Goal: Information Seeking & Learning: Learn about a topic

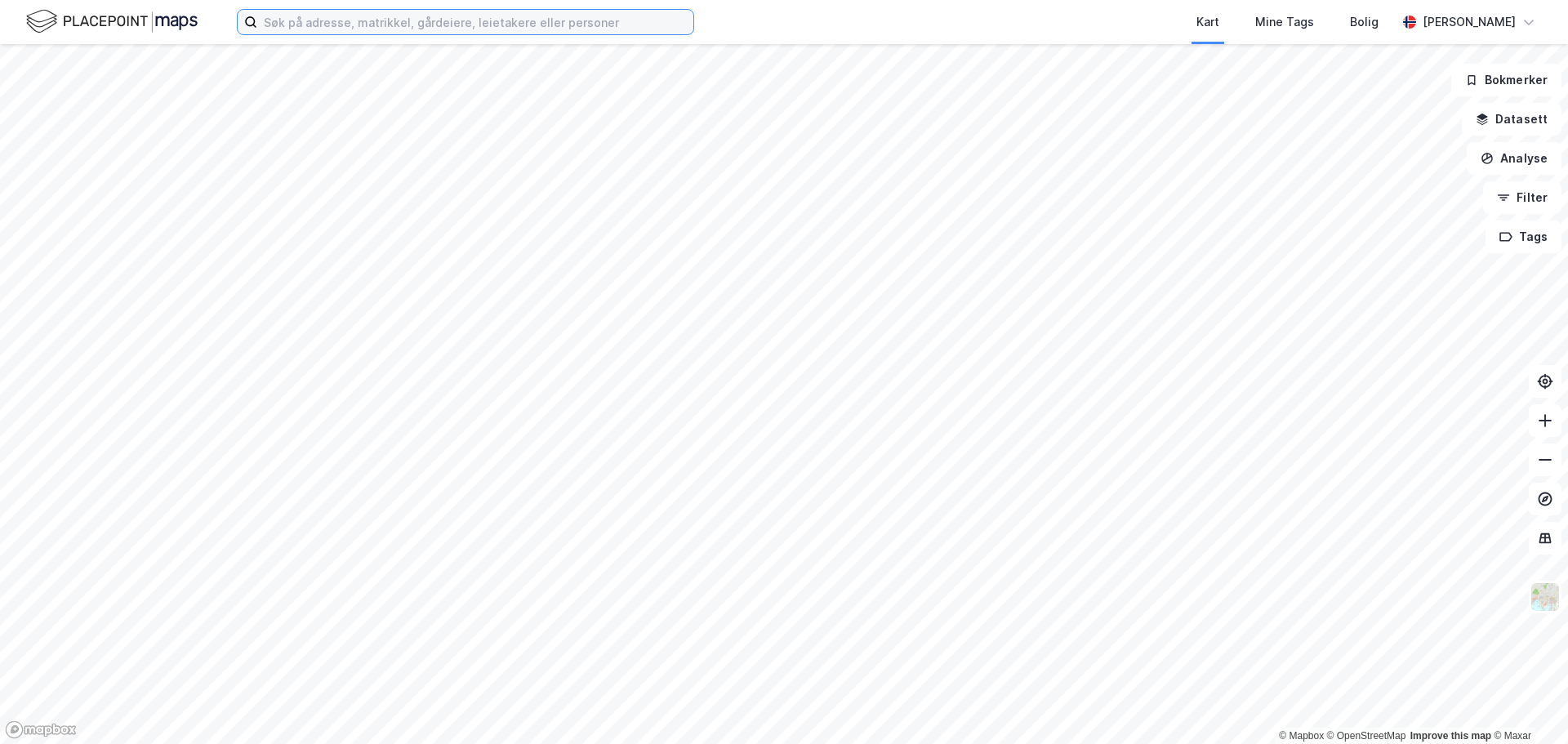
click at [405, 26] on input at bounding box center [476, 22] width 437 height 25
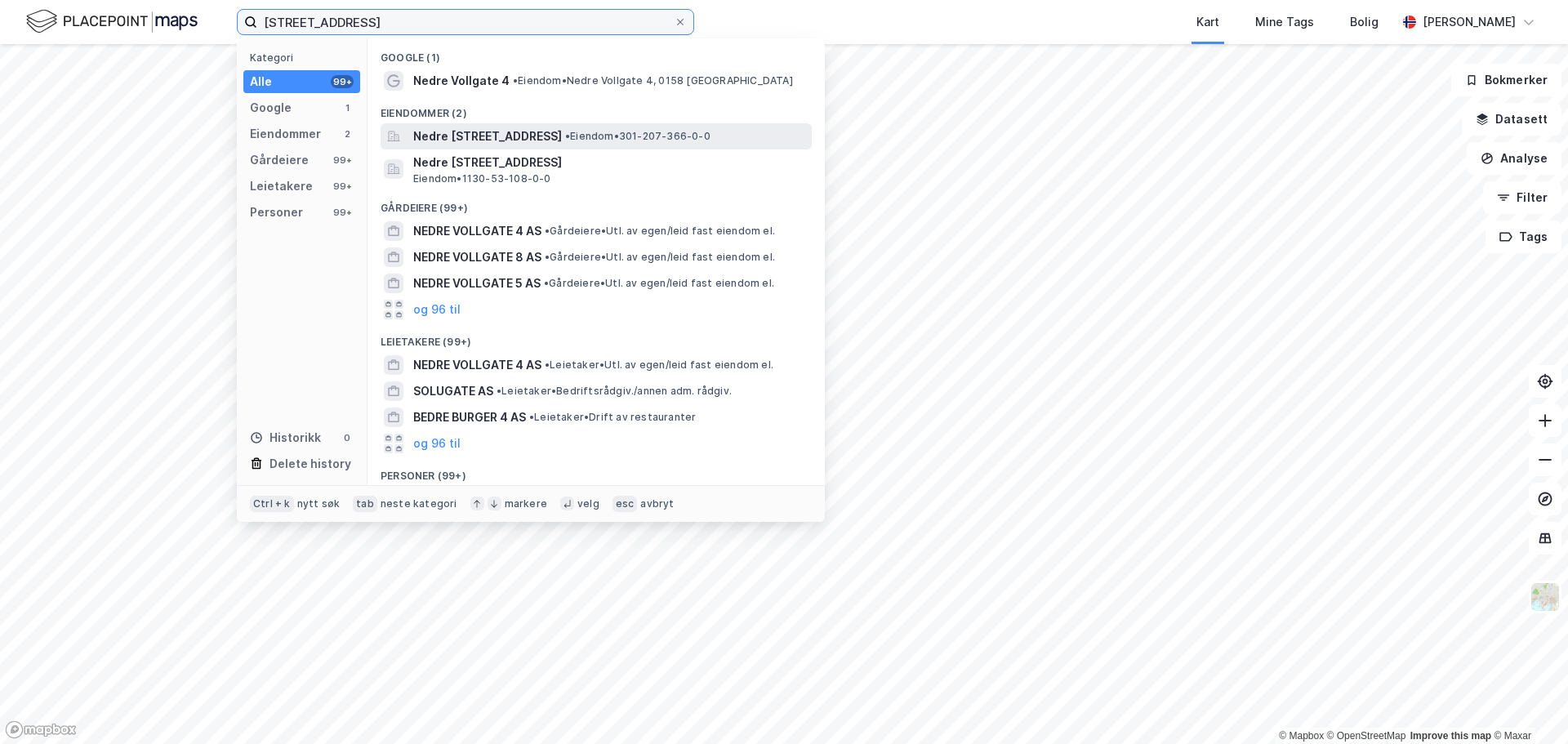
type input "[STREET_ADDRESS]"
click at [488, 139] on span "Nedre [STREET_ADDRESS]" at bounding box center [488, 137] width 149 height 20
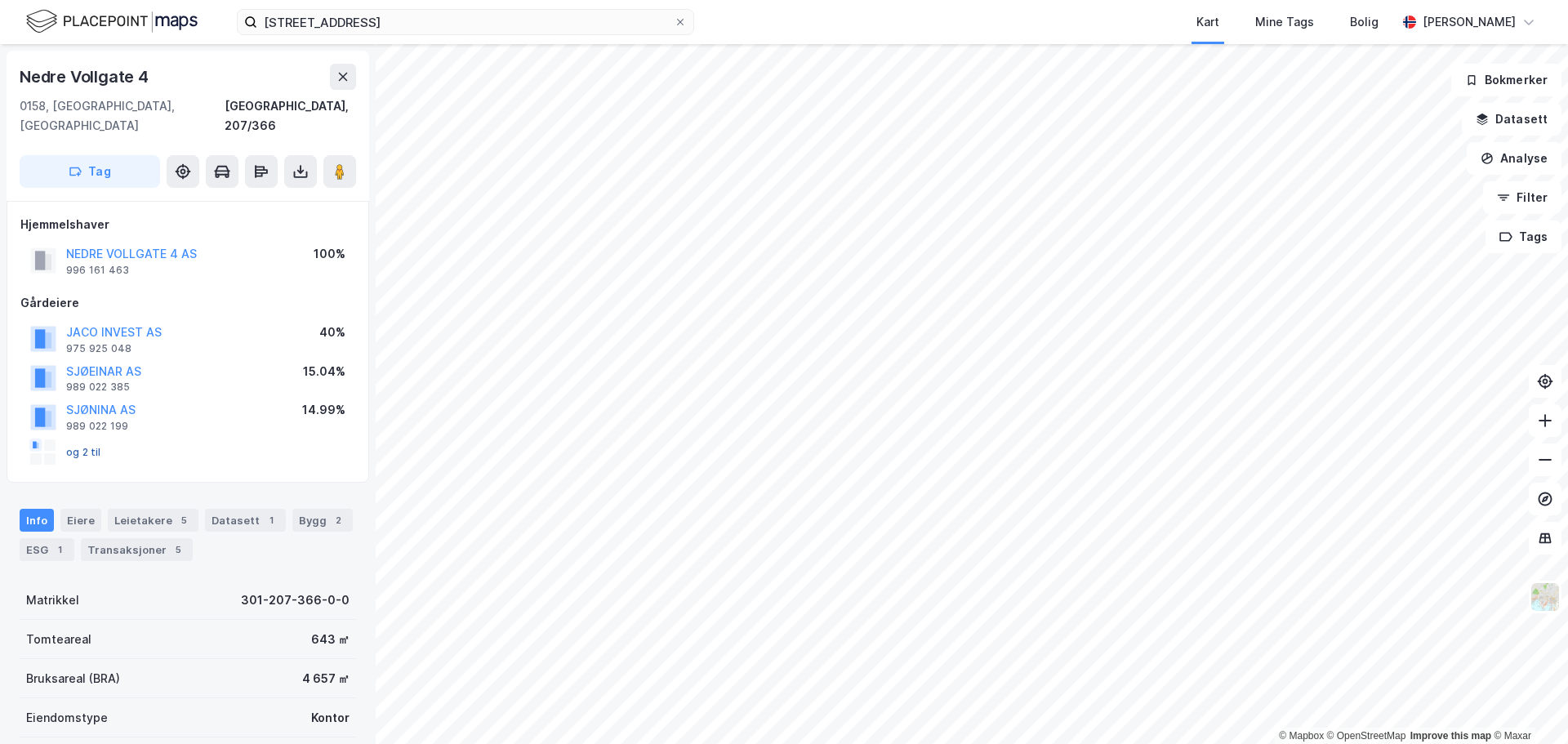
click at [0, 0] on button "og 2 til" at bounding box center [0, 0] width 0 height 0
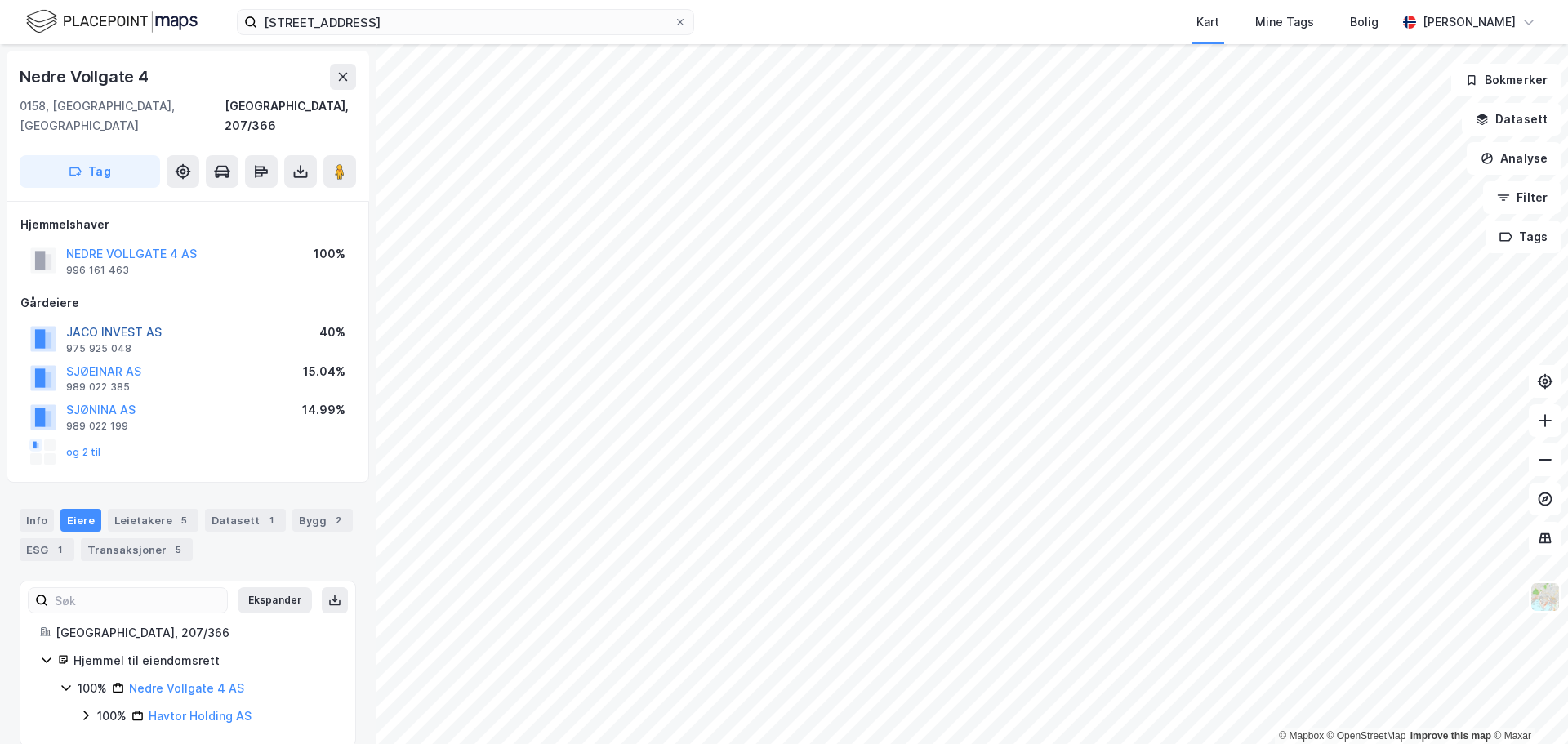
click at [0, 0] on button "JACO INVEST AS" at bounding box center [0, 0] width 0 height 0
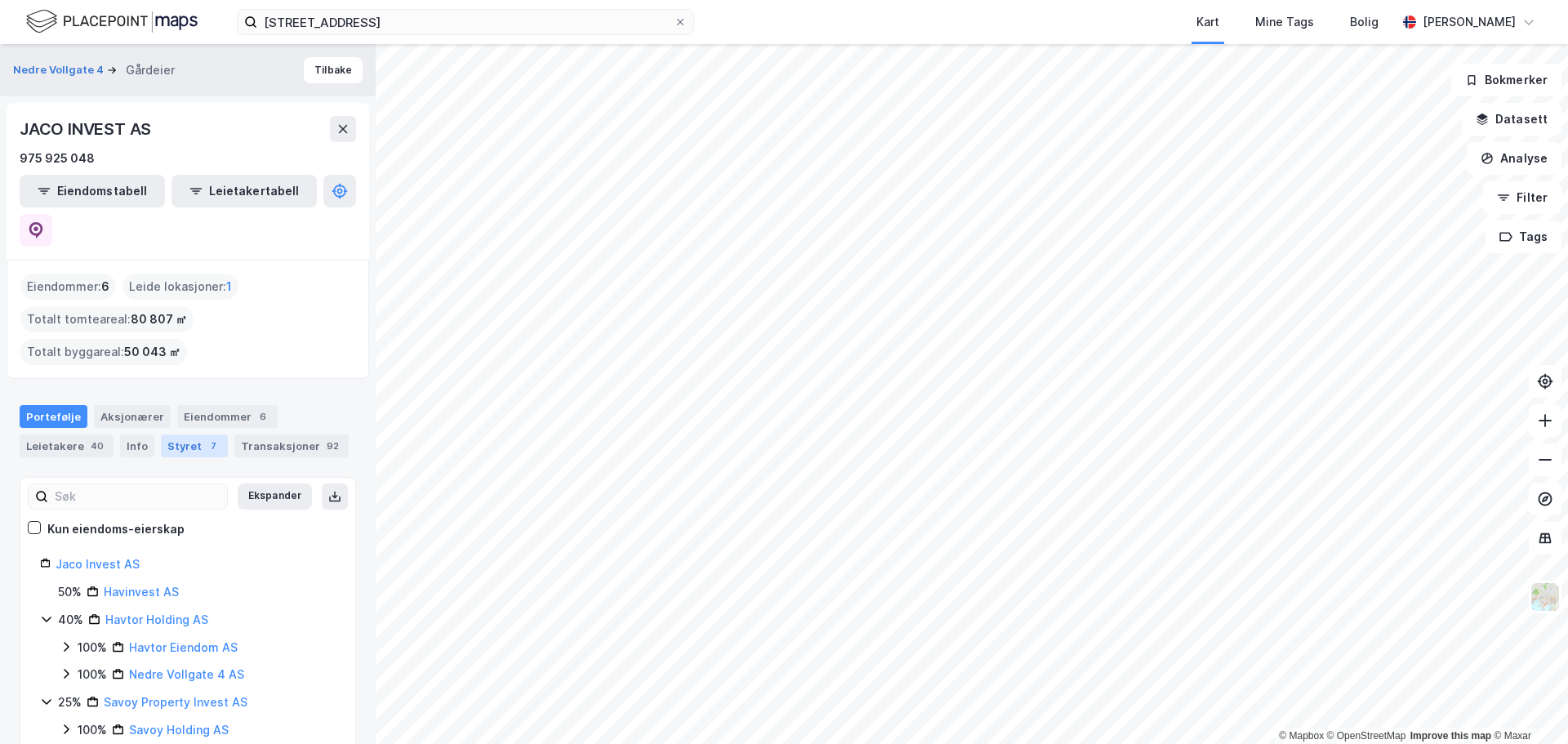
click at [178, 435] on div "Styret 7" at bounding box center [195, 446] width 67 height 23
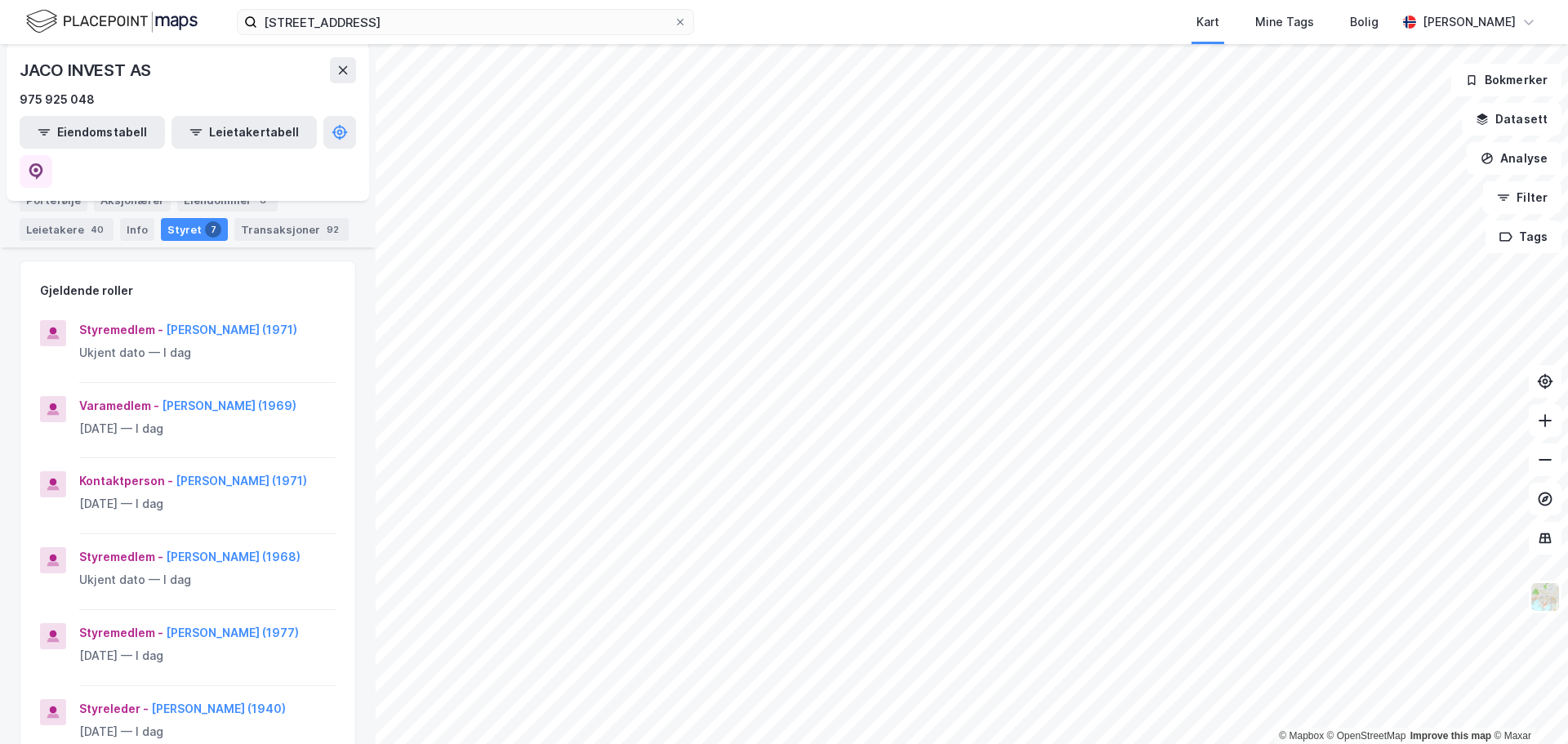
scroll to position [245, 0]
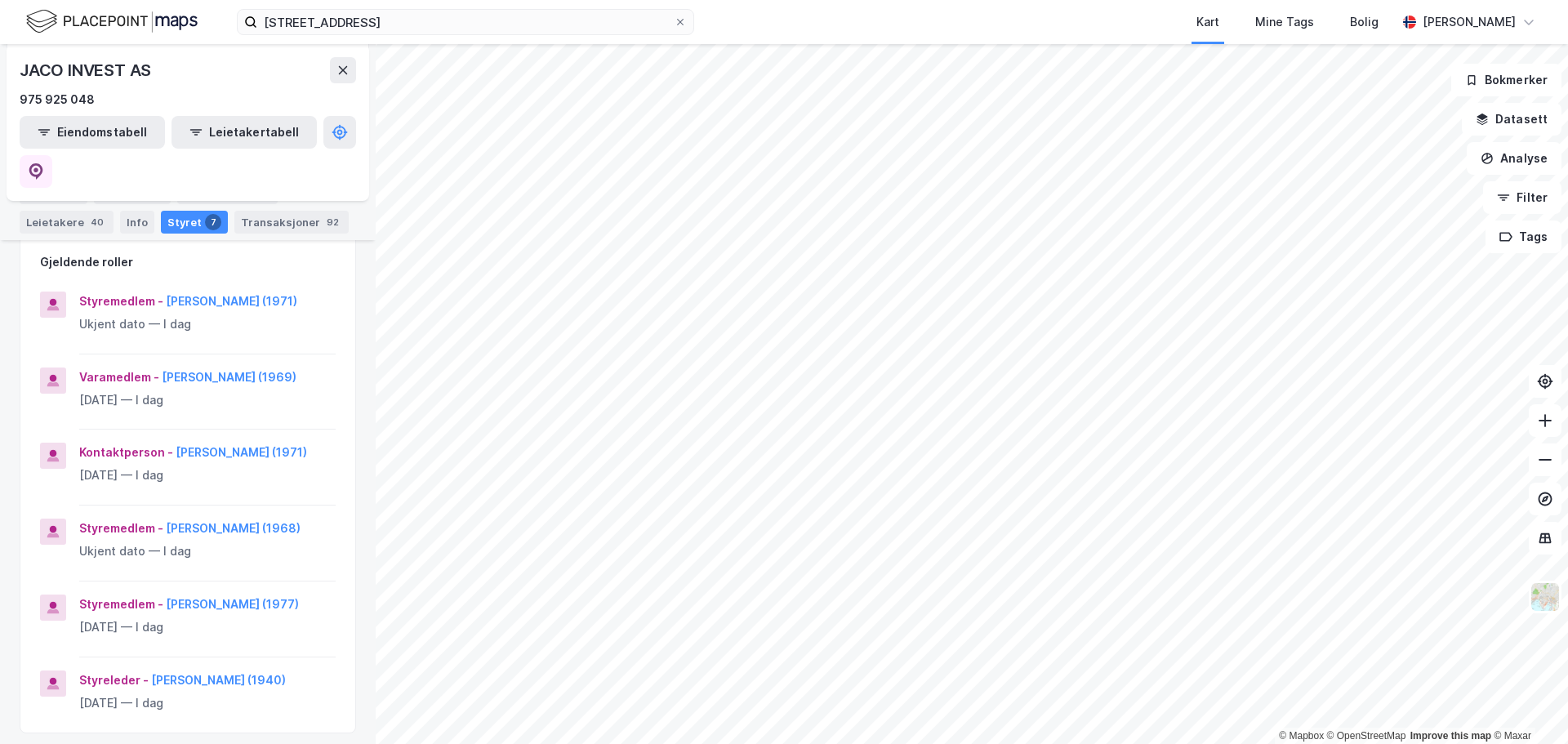
drag, startPoint x: 285, startPoint y: 195, endPoint x: 296, endPoint y: 190, distance: 12.1
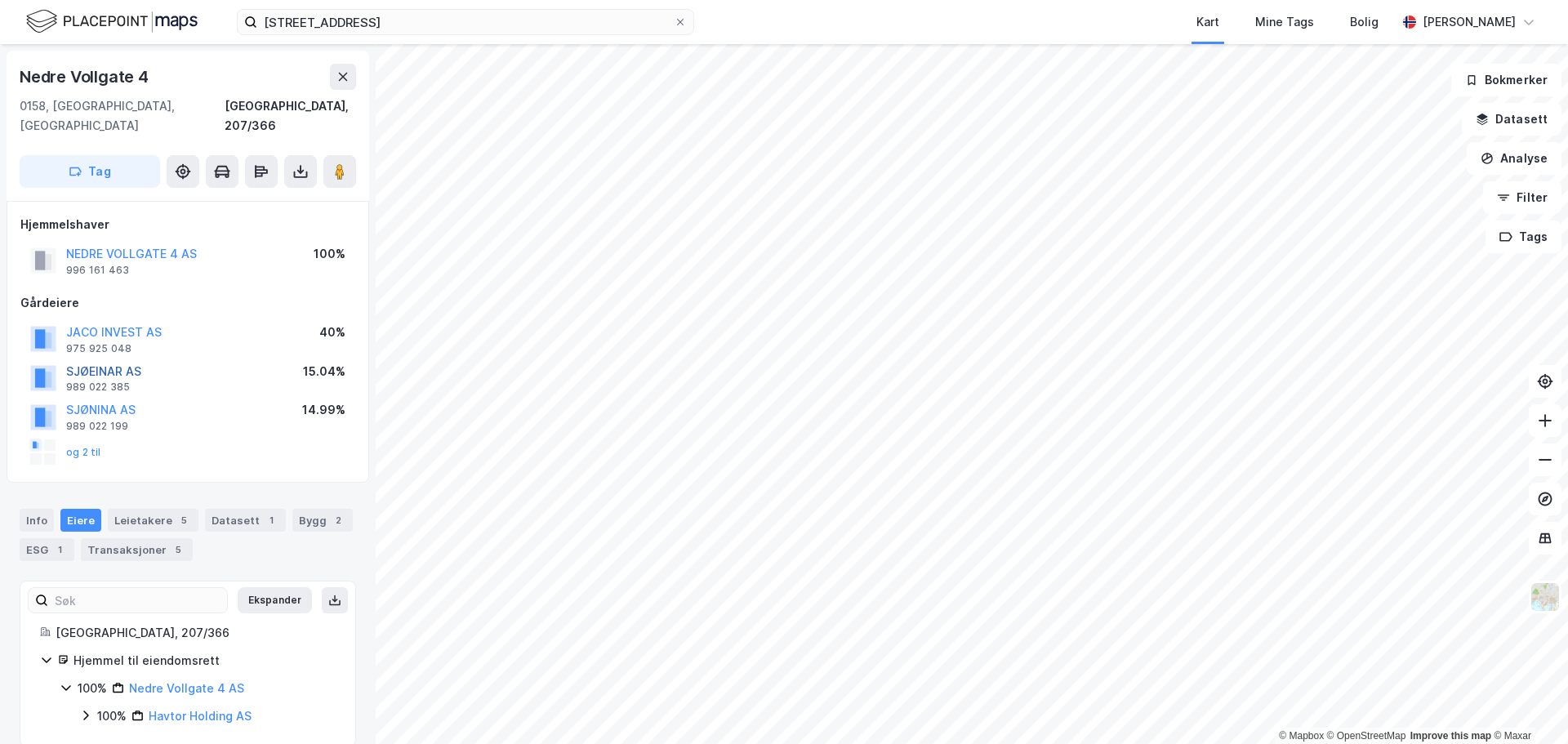
click at [0, 0] on button "SJØEINAR AS" at bounding box center [0, 0] width 0 height 0
click at [0, 0] on button "JACO INVEST AS" at bounding box center [0, 0] width 0 height 0
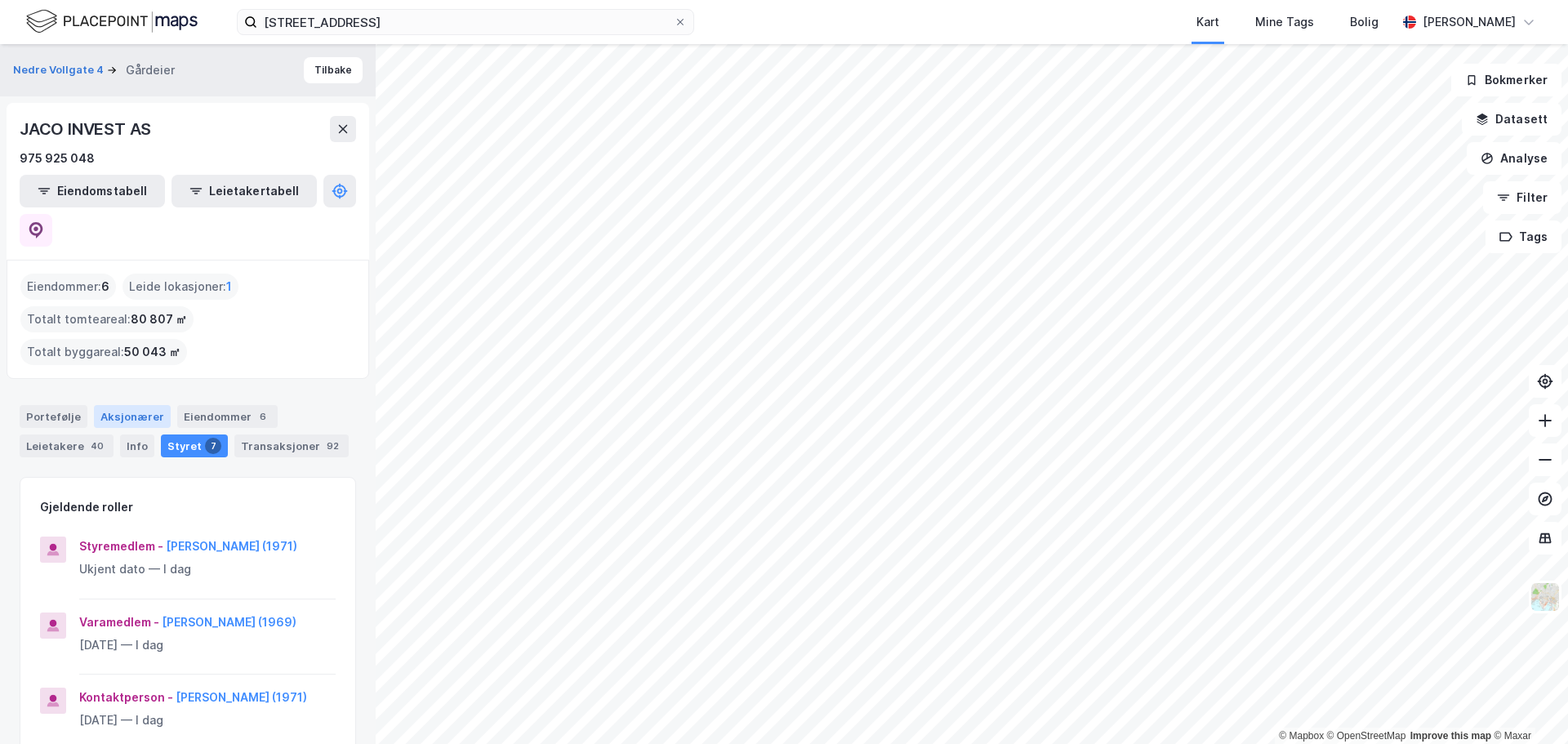
click at [133, 406] on div "Aksjonærer" at bounding box center [132, 417] width 77 height 23
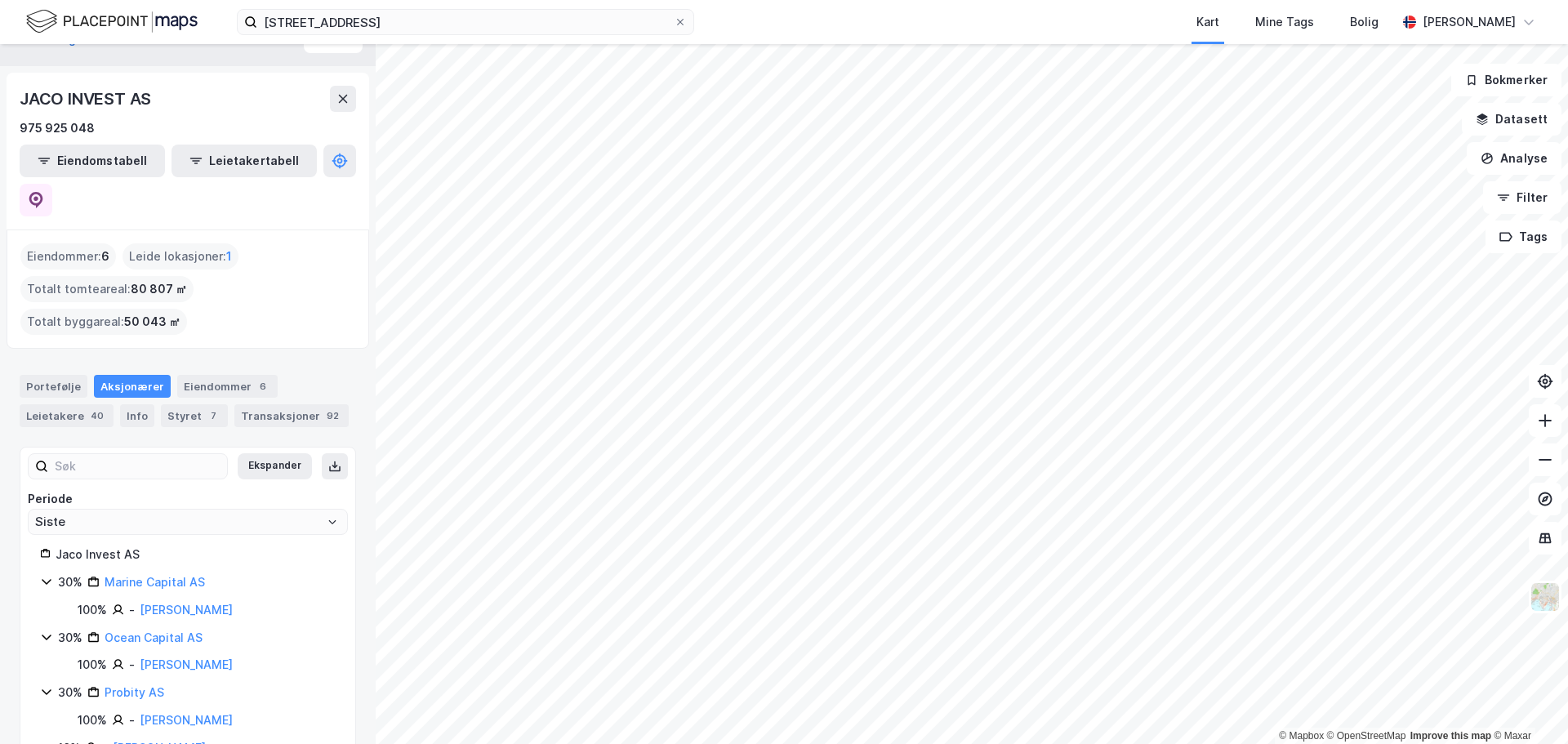
scroll to position [45, 0]
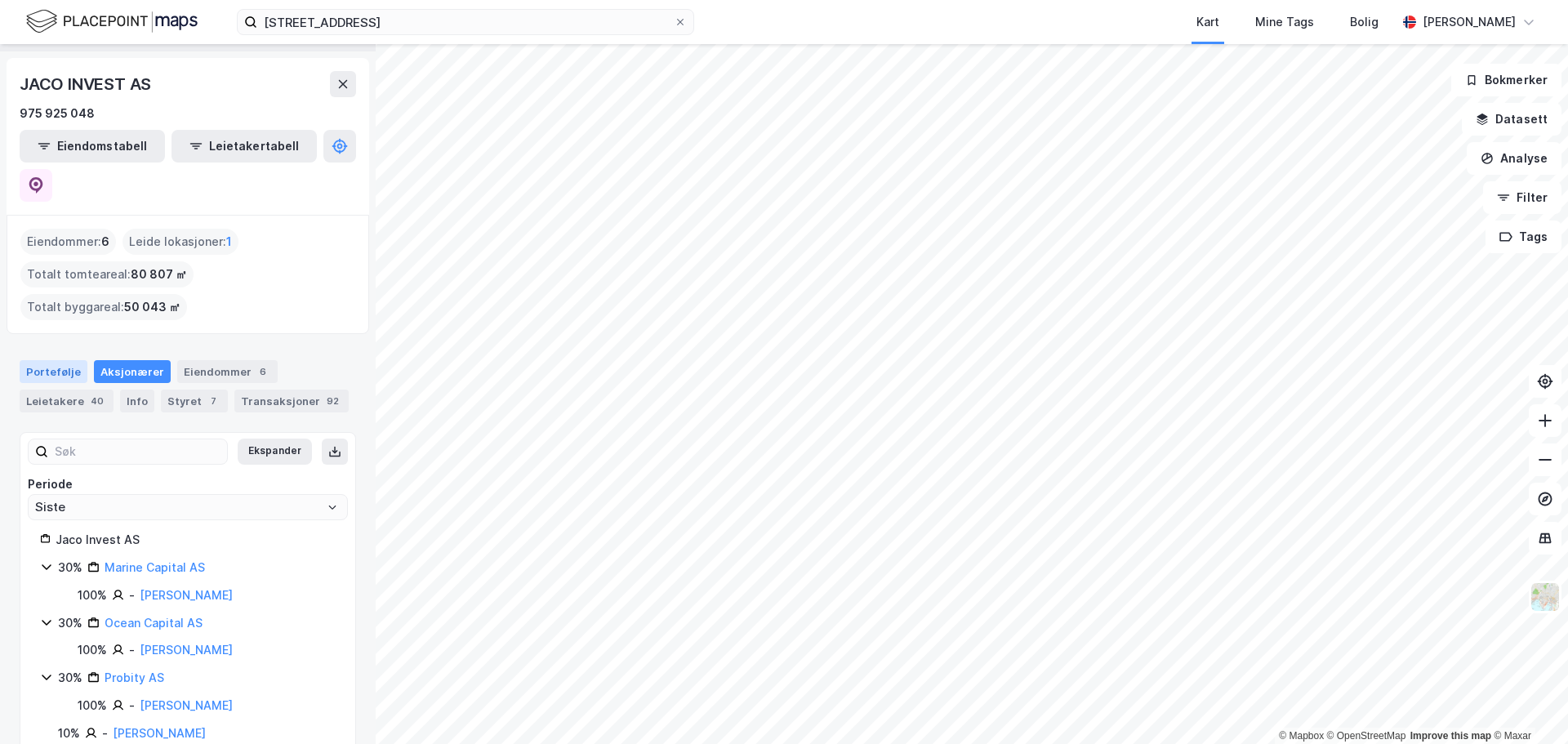
click at [63, 361] on div "Portefølje" at bounding box center [53, 372] width 68 height 23
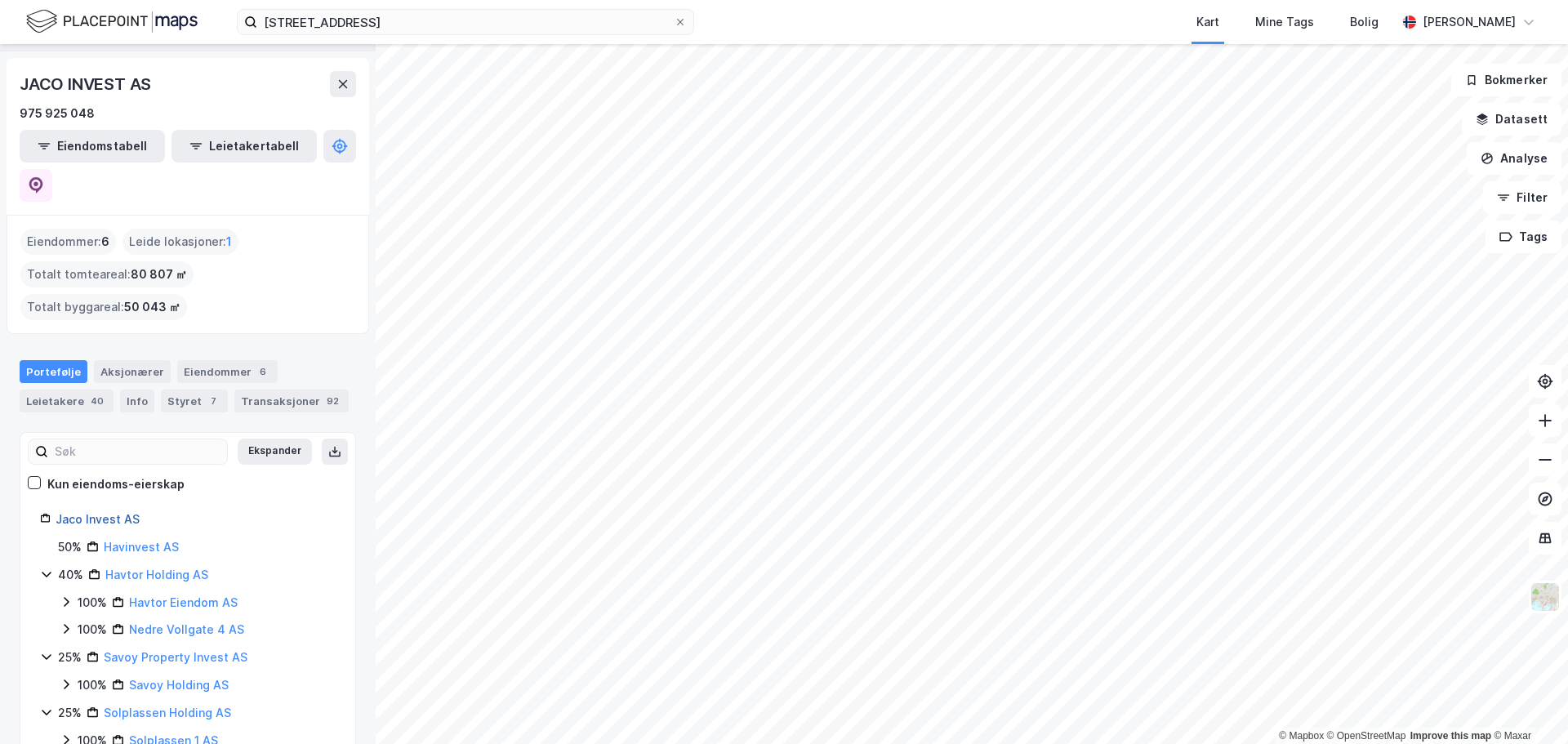
click at [104, 512] on link "Jaco Invest AS" at bounding box center [97, 518] width 84 height 14
